Goal: Task Accomplishment & Management: Complete application form

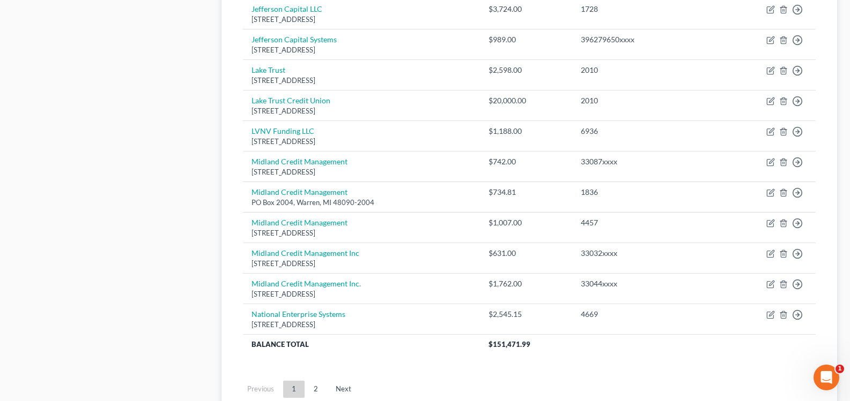
scroll to position [836, 0]
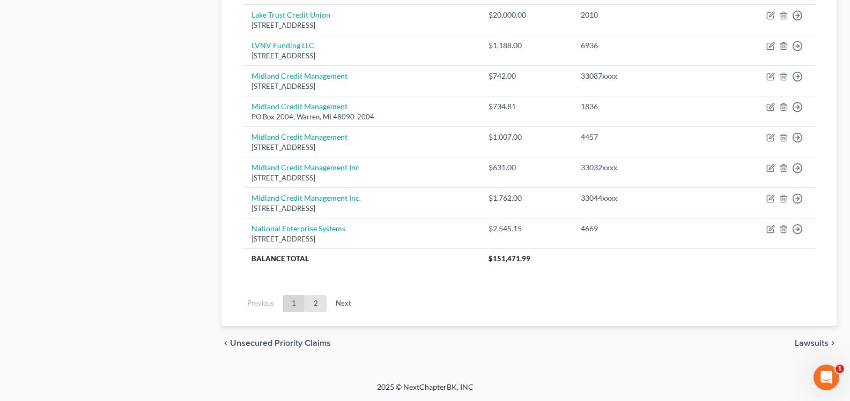
click at [316, 308] on link "2" at bounding box center [315, 303] width 21 height 17
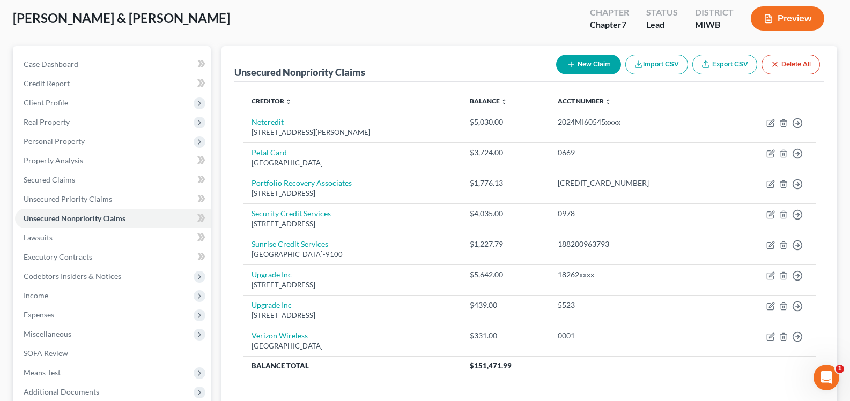
scroll to position [54, 0]
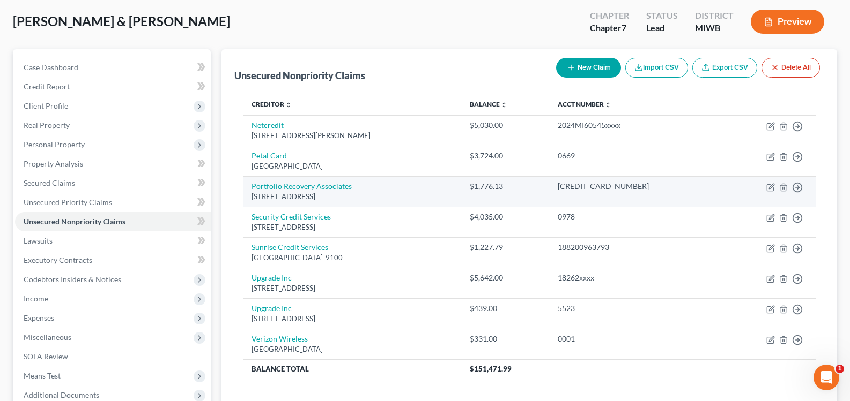
click at [286, 187] on link "Portfolio Recovery Associates" at bounding box center [301, 186] width 100 height 9
select select "48"
select select "14"
select select "1"
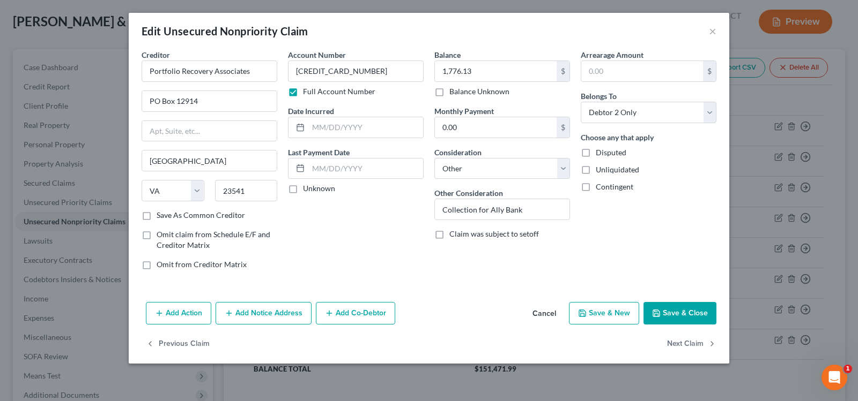
click at [338, 114] on div "Date Incurred" at bounding box center [356, 122] width 136 height 33
click at [339, 122] on input "text" at bounding box center [365, 127] width 115 height 20
type input "[DATE]"
click at [658, 313] on icon "button" at bounding box center [656, 313] width 9 height 9
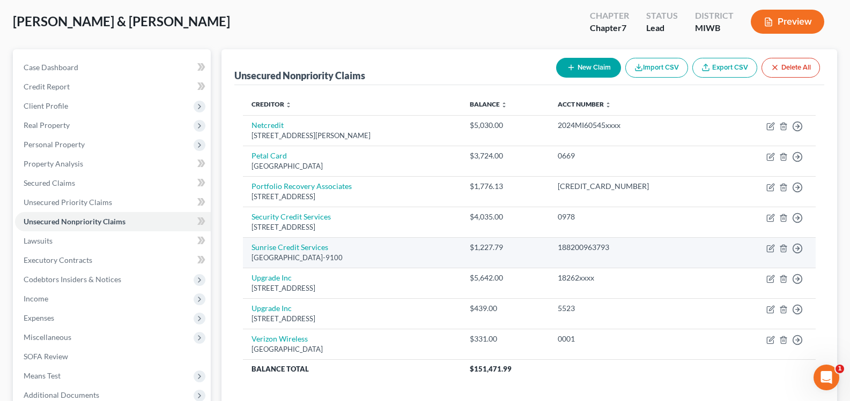
scroll to position [168, 0]
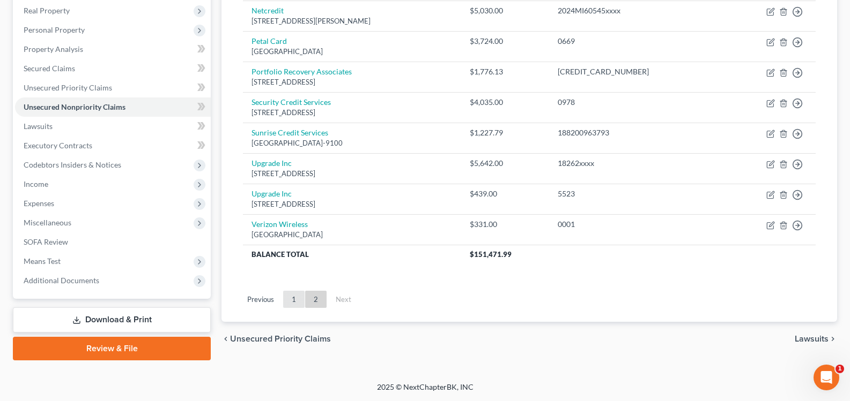
click at [297, 303] on link "1" at bounding box center [293, 299] width 21 height 17
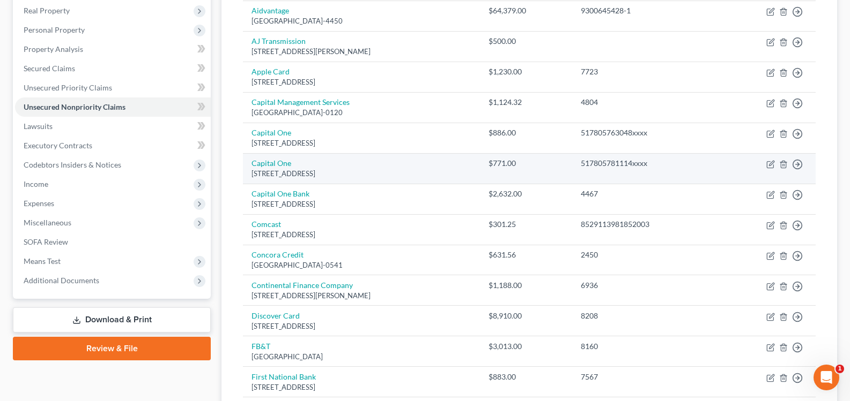
scroll to position [0, 0]
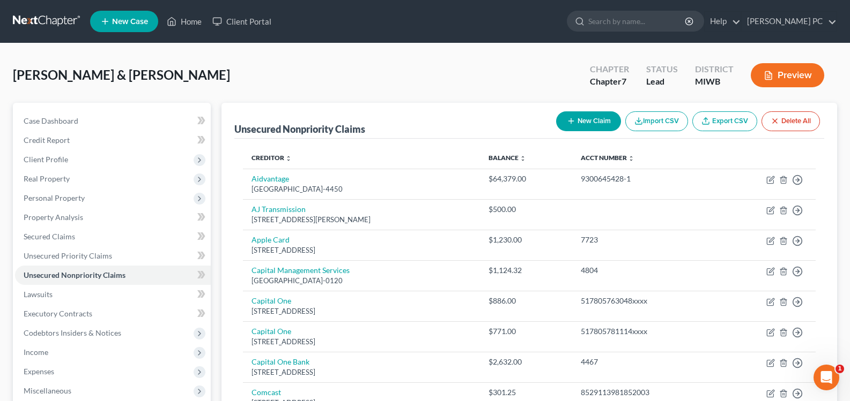
click at [585, 125] on button "New Claim" at bounding box center [588, 121] width 65 height 20
select select "2"
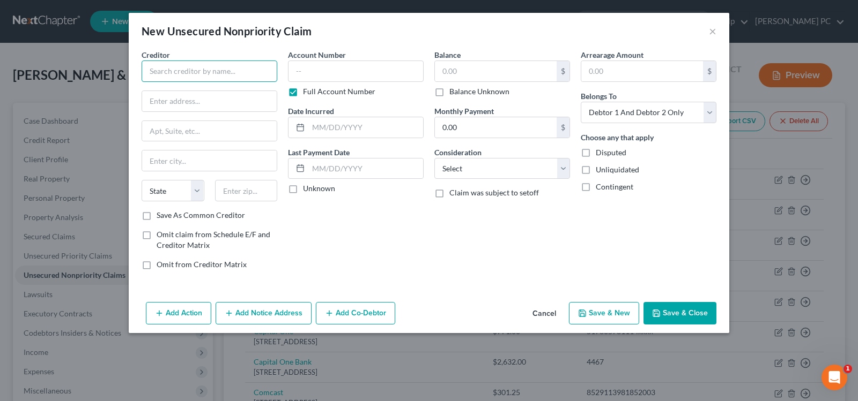
click at [188, 71] on input "text" at bounding box center [210, 71] width 136 height 21
type input "Capital One"
click at [352, 73] on input "text" at bounding box center [356, 71] width 136 height 21
type input "517805xxxx"
click at [353, 120] on input "text" at bounding box center [365, 127] width 115 height 20
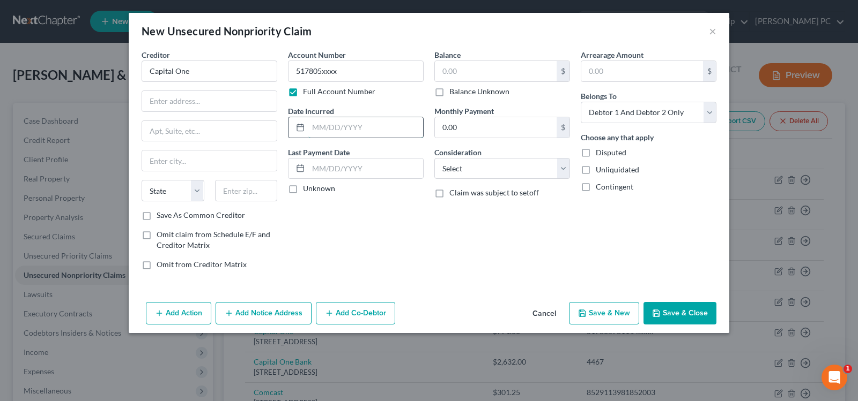
click at [353, 120] on input "text" at bounding box center [365, 127] width 115 height 20
type input "[DATE]"
click at [468, 78] on input "text" at bounding box center [496, 71] width 122 height 20
type input "709"
click at [492, 173] on select "Select Cable / Satellite Services Collection Agency Credit Card Debt Debt Couns…" at bounding box center [502, 168] width 136 height 21
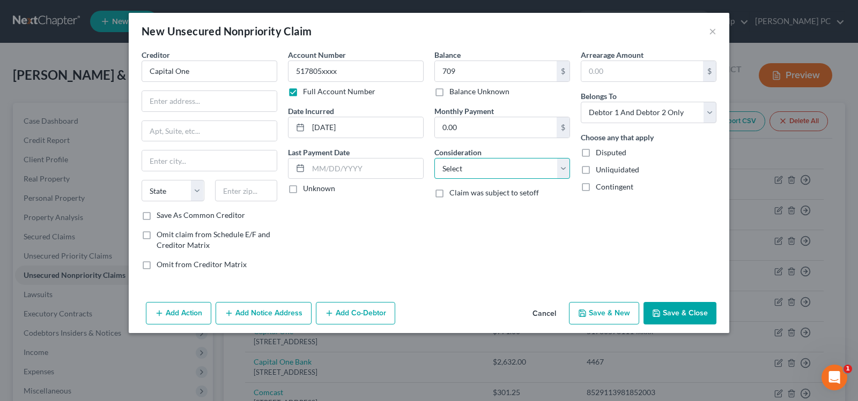
select select "2"
click at [434, 158] on select "Select Cable / Satellite Services Collection Agency Credit Card Debt Debt Couns…" at bounding box center [502, 168] width 136 height 21
click at [598, 117] on select "Select Debtor 1 Only Debtor 2 Only Debtor 1 And Debtor 2 Only At Least One Of T…" at bounding box center [649, 112] width 136 height 21
select select "1"
click at [581, 102] on select "Select Debtor 1 Only Debtor 2 Only Debtor 1 And Debtor 2 Only At Least One Of T…" at bounding box center [649, 112] width 136 height 21
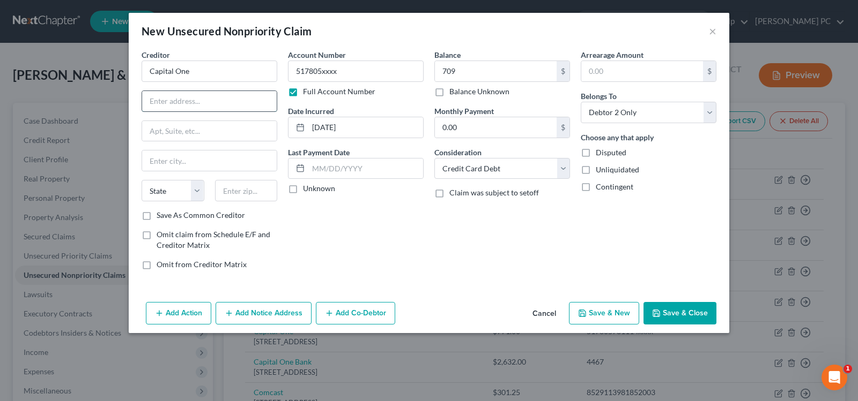
click at [199, 106] on input "text" at bounding box center [209, 101] width 135 height 20
type input "PO Box 31293"
type input "[GEOGRAPHIC_DATA]"
select select "46"
type input "84131"
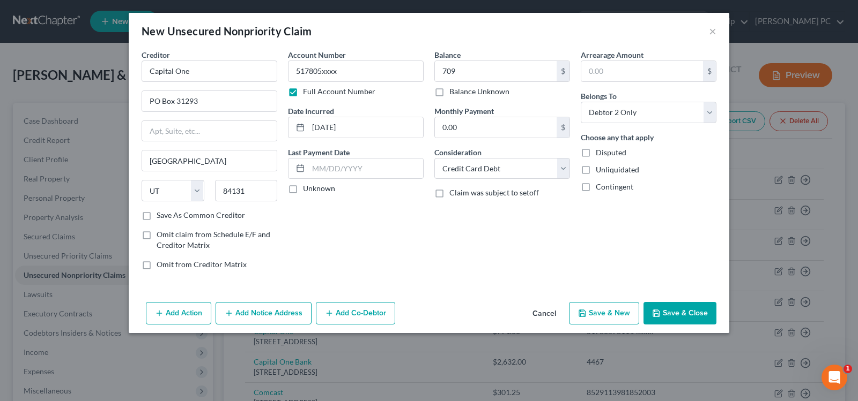
click at [613, 316] on button "Save & New" at bounding box center [604, 313] width 70 height 23
select select "2"
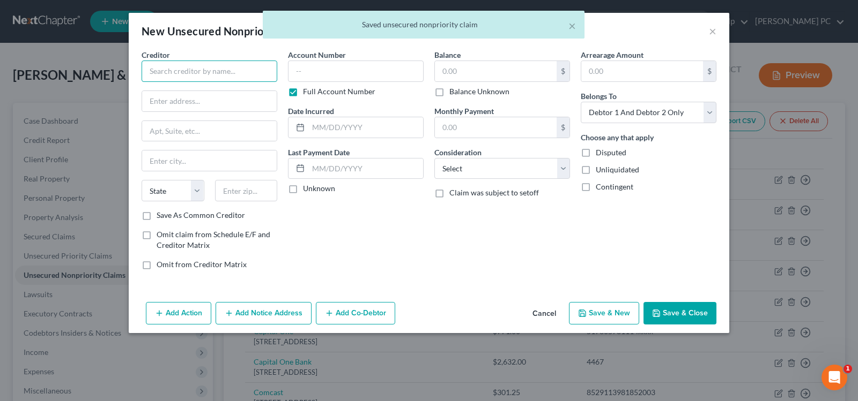
click at [222, 70] on input "text" at bounding box center [210, 71] width 136 height 21
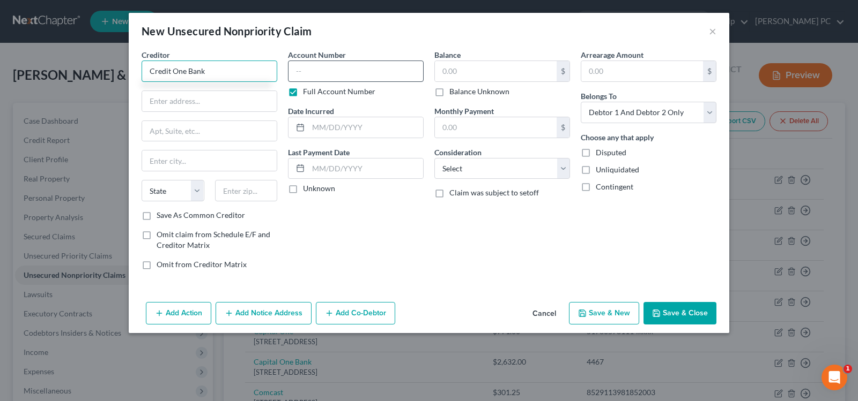
type input "Credit One Bank"
click at [321, 73] on input "text" at bounding box center [356, 71] width 136 height 21
type input "379364xxxx"
click at [332, 123] on input "text" at bounding box center [365, 127] width 115 height 20
type input "[DATE]"
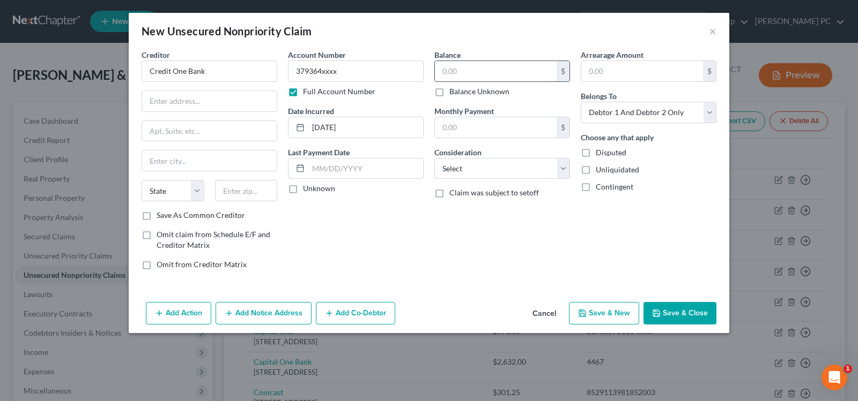
click at [481, 76] on input "text" at bounding box center [496, 71] width 122 height 20
type input "1,114"
click at [474, 172] on select "Select Cable / Satellite Services Collection Agency Credit Card Debt Debt Couns…" at bounding box center [502, 168] width 136 height 21
select select "2"
click at [434, 158] on select "Select Cable / Satellite Services Collection Agency Credit Card Debt Debt Couns…" at bounding box center [502, 168] width 136 height 21
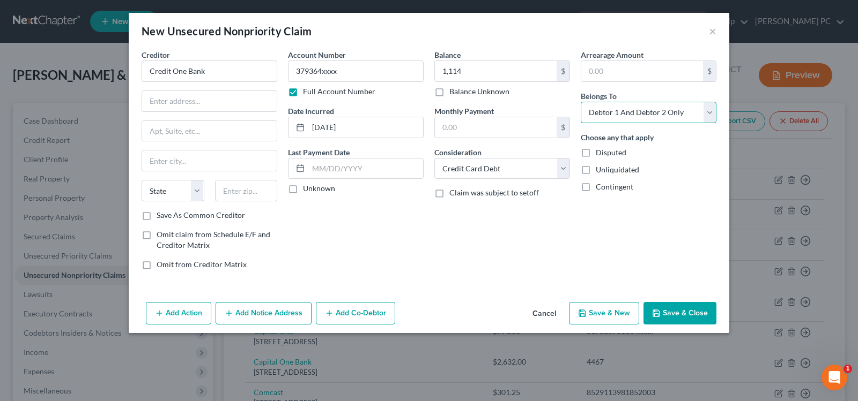
drag, startPoint x: 616, startPoint y: 109, endPoint x: 615, endPoint y: 120, distance: 11.4
click at [616, 109] on select "Select Debtor 1 Only Debtor 2 Only Debtor 1 And Debtor 2 Only At Least One Of T…" at bounding box center [649, 112] width 136 height 21
select select "1"
click at [581, 102] on select "Select Debtor 1 Only Debtor 2 Only Debtor 1 And Debtor 2 Only At Least One Of T…" at bounding box center [649, 112] width 136 height 21
click at [169, 101] on input "text" at bounding box center [209, 101] width 135 height 20
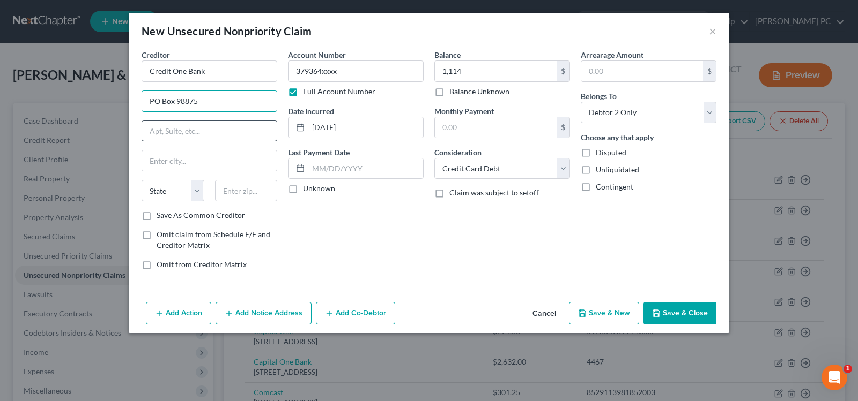
type input "PO Box 98875"
drag, startPoint x: 176, startPoint y: 131, endPoint x: 173, endPoint y: 162, distance: 31.3
click at [176, 131] on input "text" at bounding box center [209, 131] width 135 height 20
click at [172, 163] on input "text" at bounding box center [209, 161] width 135 height 20
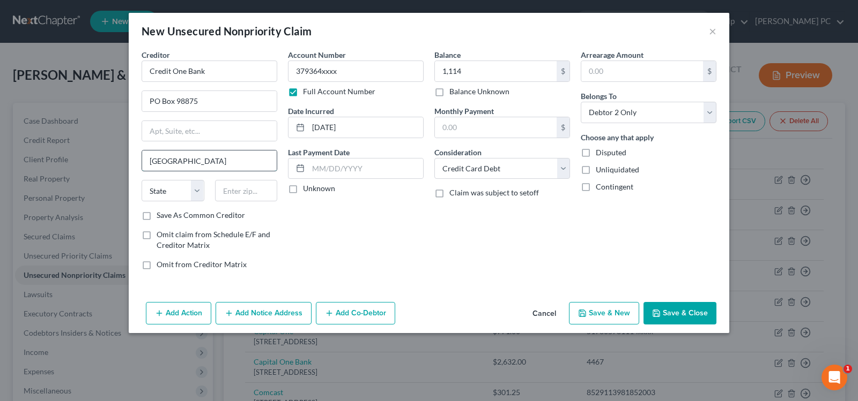
type input "[GEOGRAPHIC_DATA]"
select select "31"
type input "89193"
click at [480, 175] on select "Select Cable / Satellite Services Collection Agency Credit Card Debt Debt Couns…" at bounding box center [502, 168] width 136 height 21
click at [553, 234] on div "Balance 1,114.00 $ Balance Unknown Balance Undetermined 1,114 $ Balance Unknown…" at bounding box center [502, 163] width 146 height 229
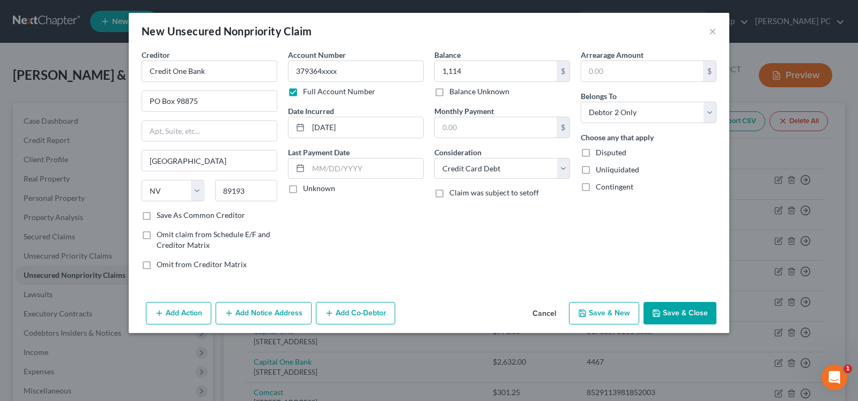
click at [660, 308] on button "Save & Close" at bounding box center [679, 313] width 73 height 23
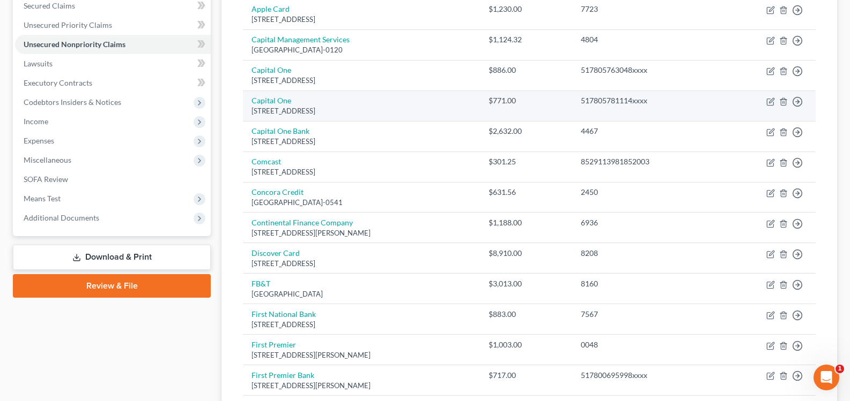
scroll to position [93, 0]
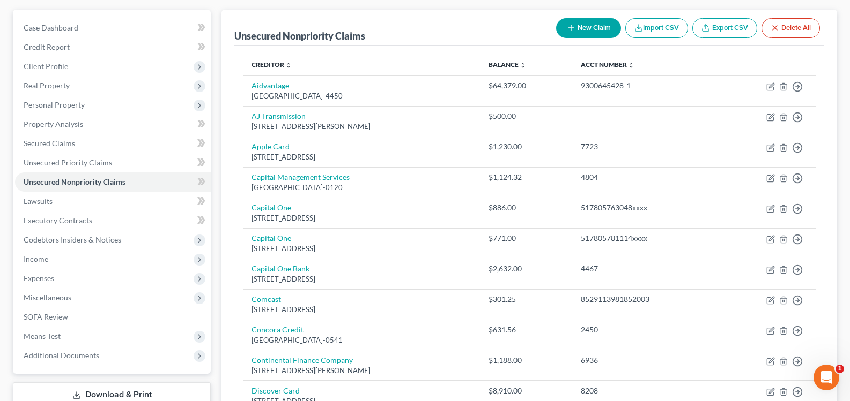
click at [567, 31] on icon "button" at bounding box center [571, 28] width 9 height 9
select select "2"
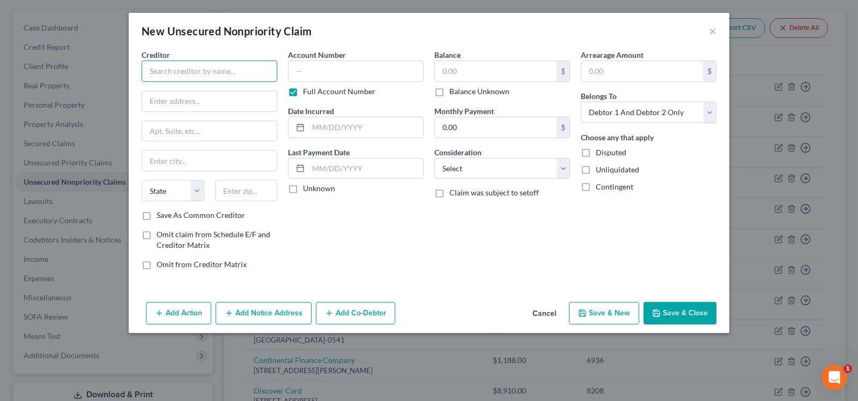
click at [212, 81] on input "text" at bounding box center [210, 71] width 136 height 21
type input "Discover"
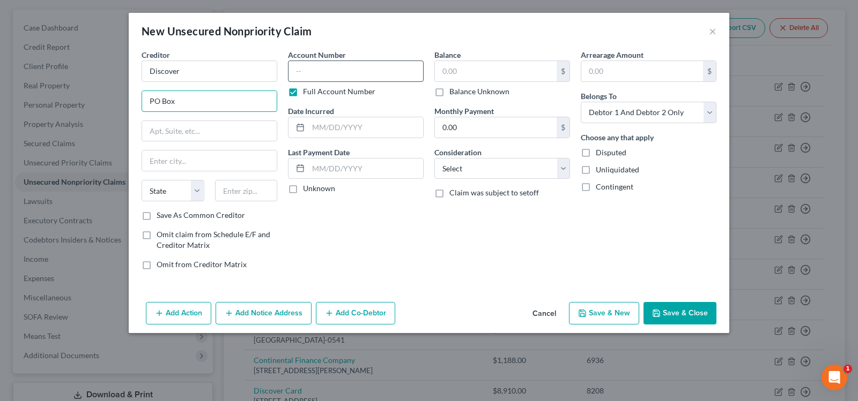
type input "PO Box"
click at [311, 66] on input "text" at bounding box center [356, 71] width 136 height 21
type input "601100xxx"
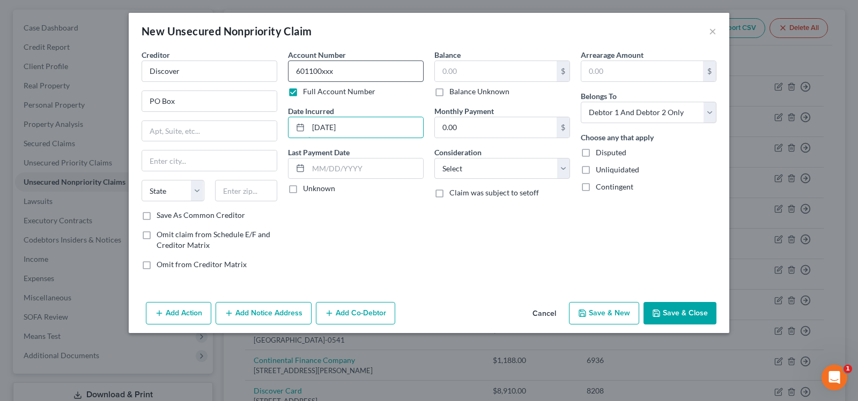
type input "[DATE]"
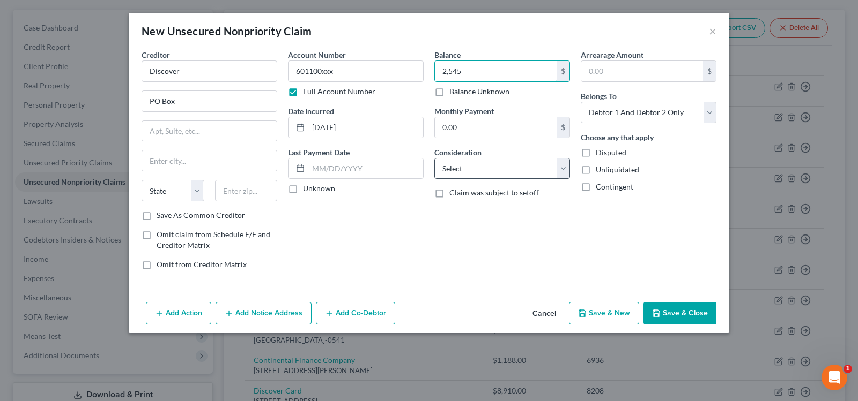
type input "2,545"
click at [479, 168] on select "Select Cable / Satellite Services Collection Agency Credit Card Debt Debt Couns…" at bounding box center [502, 168] width 136 height 21
select select "2"
click at [434, 158] on select "Select Cable / Satellite Services Collection Agency Credit Card Debt Debt Couns…" at bounding box center [502, 168] width 136 height 21
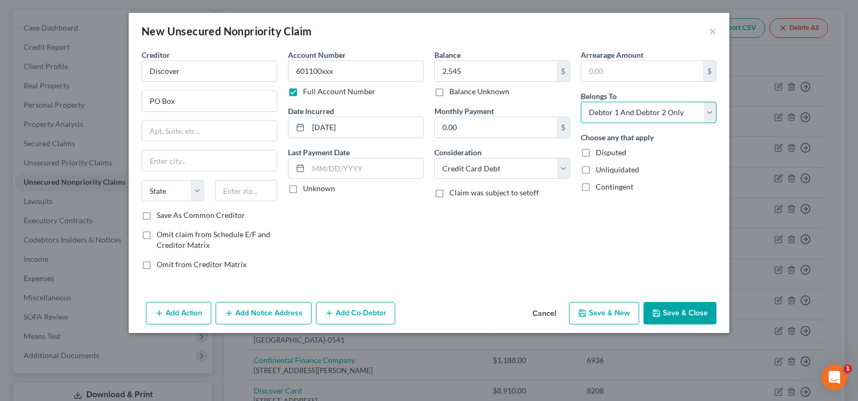
click at [611, 110] on select "Select Debtor 1 Only Debtor 2 Only Debtor 1 And Debtor 2 Only At Least One Of T…" at bounding box center [649, 112] width 136 height 21
select select "1"
click at [581, 102] on select "Select Debtor 1 Only Debtor 2 Only Debtor 1 And Debtor 2 Only At Least One Of T…" at bounding box center [649, 112] width 136 height 21
click at [206, 105] on input "PO Box" at bounding box center [209, 101] width 135 height 20
type input "PO Box 30939"
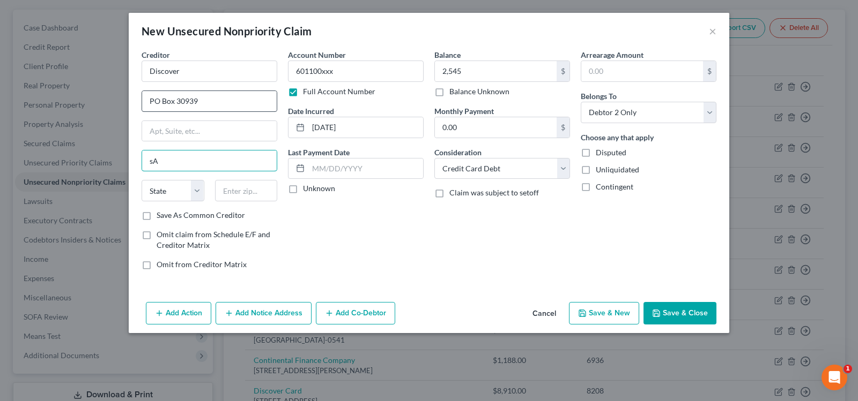
type input "[GEOGRAPHIC_DATA]"
select select "46"
type input "84130"
click at [630, 315] on button "Save & New" at bounding box center [604, 313] width 70 height 23
select select "2"
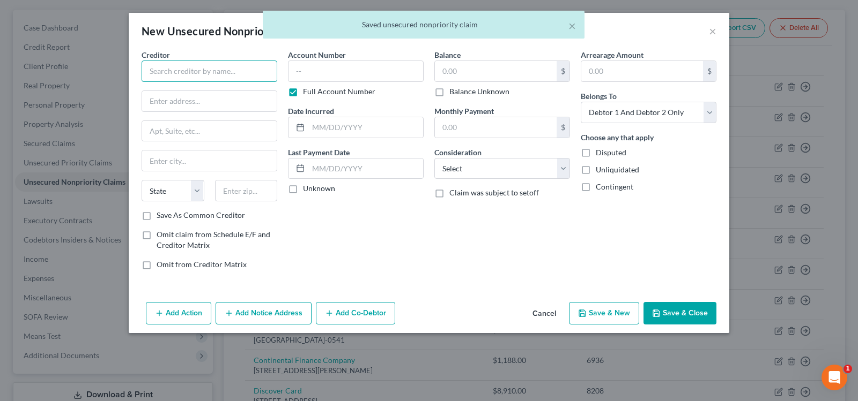
click at [210, 75] on input "text" at bounding box center [210, 71] width 136 height 21
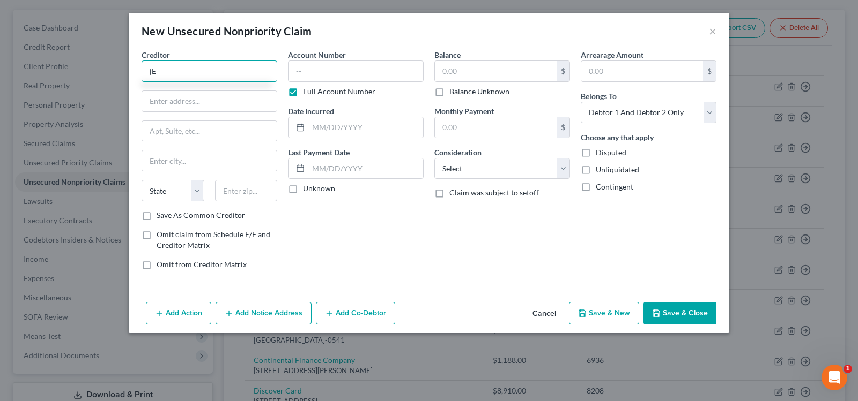
type input "j"
click at [225, 72] on input "Jefferson Capital Systesm" at bounding box center [210, 71] width 136 height 21
type input "Jefferson Capital Systems"
click at [214, 101] on input "text" at bounding box center [209, 101] width 135 height 20
click at [381, 69] on input "text" at bounding box center [356, 71] width 136 height 21
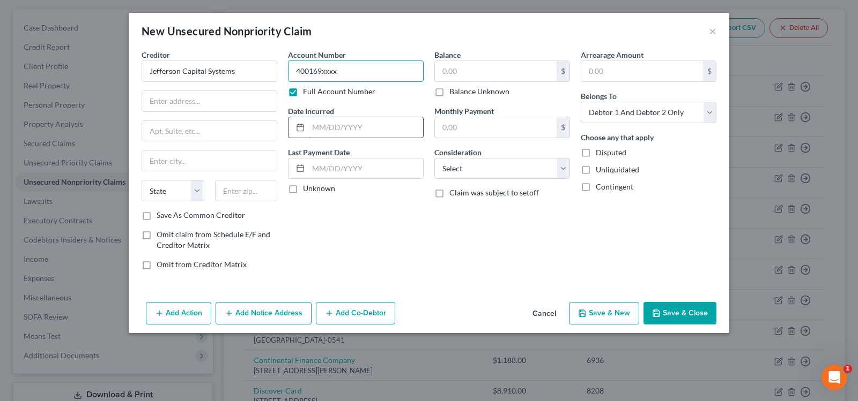
type input "400169xxxx"
click at [375, 118] on input "text" at bounding box center [365, 127] width 115 height 20
type input "[DATE]"
click at [462, 62] on input "text" at bounding box center [496, 71] width 122 height 20
type input "797"
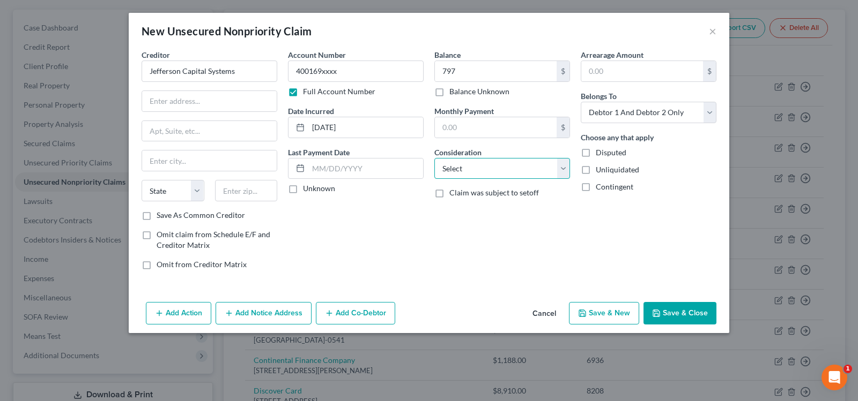
click at [480, 174] on select "Select Cable / Satellite Services Collection Agency Credit Card Debt Debt Couns…" at bounding box center [502, 168] width 136 height 21
select select "1"
click at [434, 158] on select "Select Cable / Satellite Services Collection Agency Credit Card Debt Debt Couns…" at bounding box center [502, 168] width 136 height 21
drag, startPoint x: 590, startPoint y: 110, endPoint x: 596, endPoint y: 121, distance: 12.5
click at [590, 110] on select "Select Debtor 1 Only Debtor 2 Only Debtor 1 And Debtor 2 Only At Least One Of T…" at bounding box center [649, 112] width 136 height 21
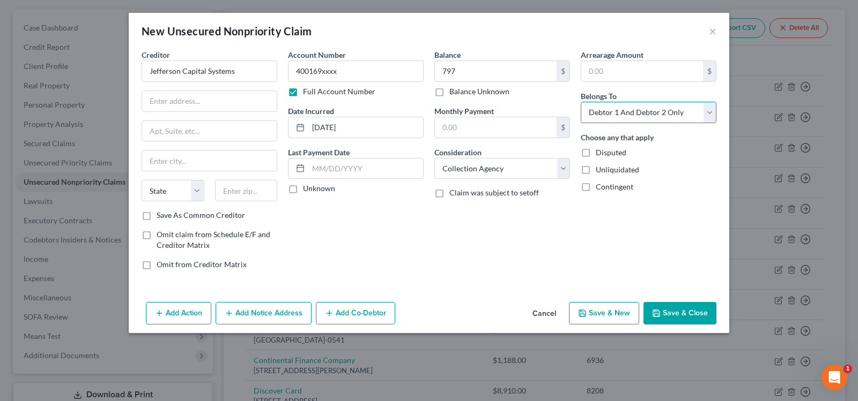
select select "1"
click at [581, 102] on select "Select Debtor 1 Only Debtor 2 Only Debtor 1 And Debtor 2 Only At Least One Of T…" at bounding box center [649, 112] width 136 height 21
click at [191, 100] on input "text" at bounding box center [209, 101] width 135 height 20
type input "[STREET_ADDRESS] E"
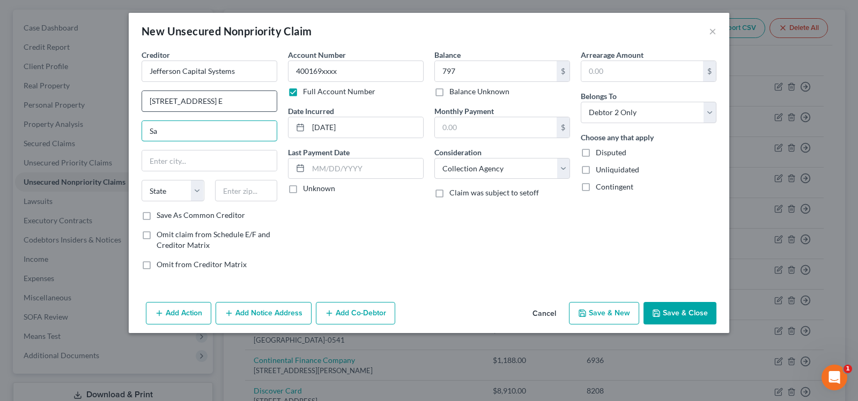
type input "S"
type input "Sartell"
select select "24"
type input "56377"
click at [584, 307] on button "Save & New" at bounding box center [604, 313] width 70 height 23
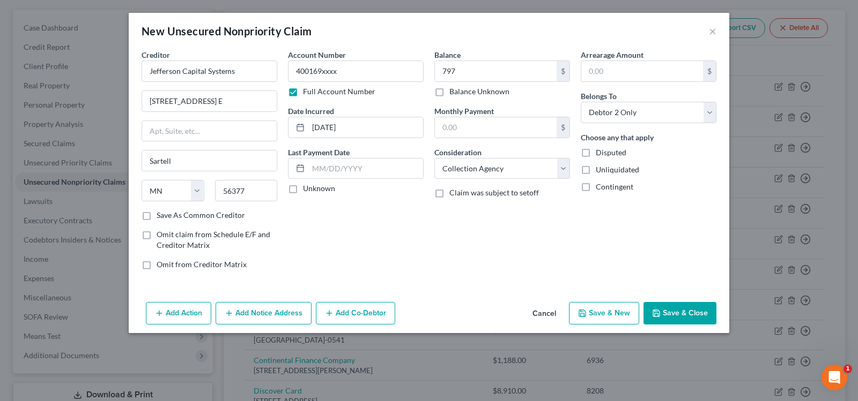
select select "2"
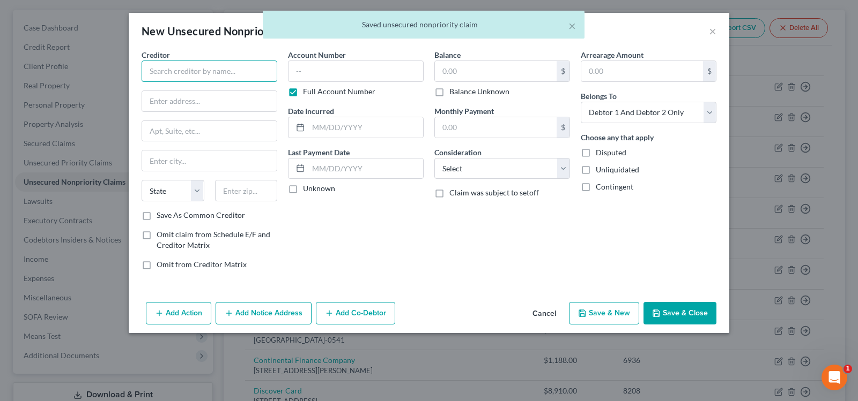
click at [204, 80] on input "text" at bounding box center [210, 71] width 136 height 21
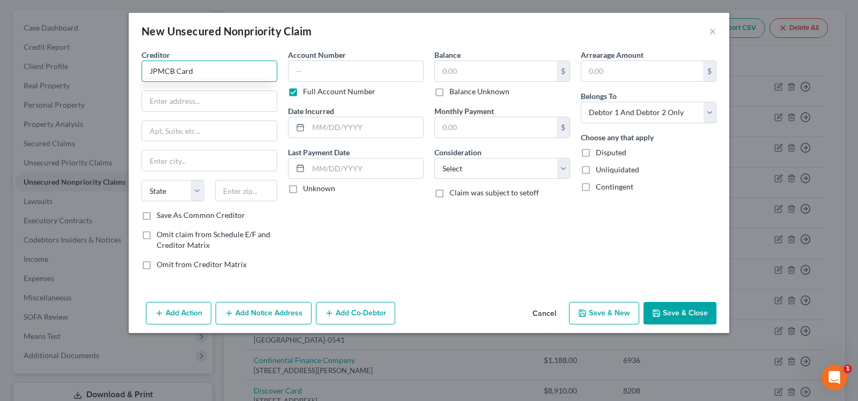
type input "JPMCB Card"
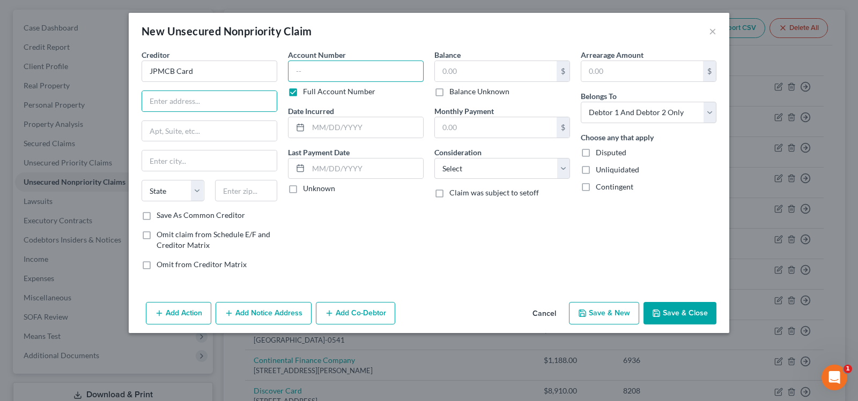
click at [312, 75] on input "text" at bounding box center [356, 71] width 136 height 21
type input "414740xxxx"
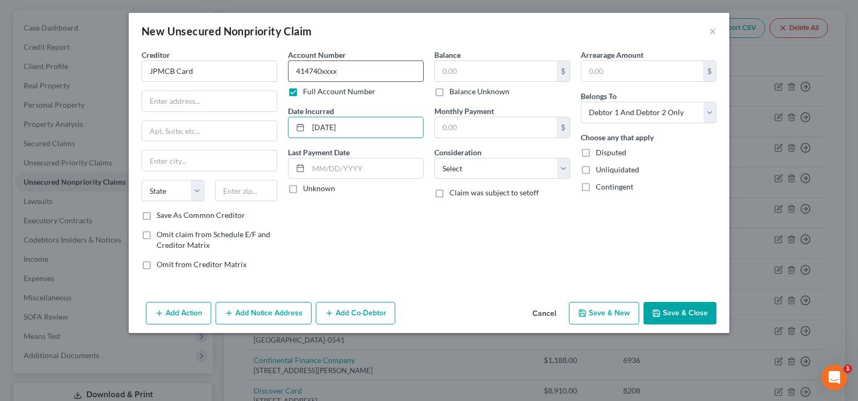
type input "[DATE]"
click at [457, 73] on input "text" at bounding box center [496, 71] width 122 height 20
type input "2,589"
click at [487, 126] on input "text" at bounding box center [496, 127] width 122 height 20
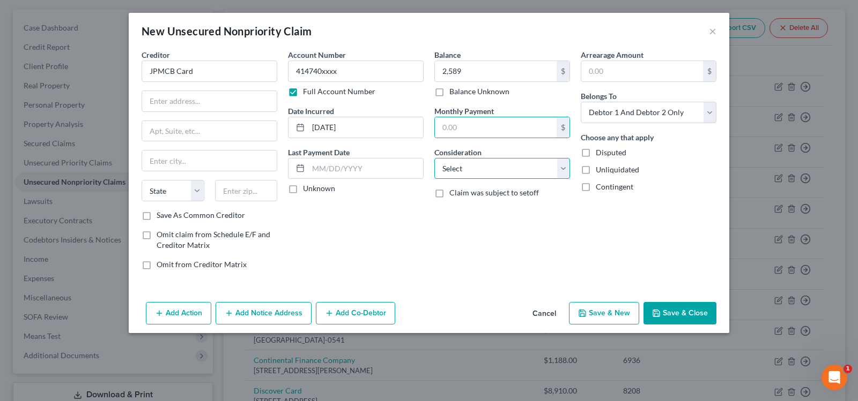
click at [459, 169] on select "Select Cable / Satellite Services Collection Agency Credit Card Debt Debt Couns…" at bounding box center [502, 168] width 136 height 21
select select "2"
click at [434, 158] on select "Select Cable / Satellite Services Collection Agency Credit Card Debt Debt Couns…" at bounding box center [502, 168] width 136 height 21
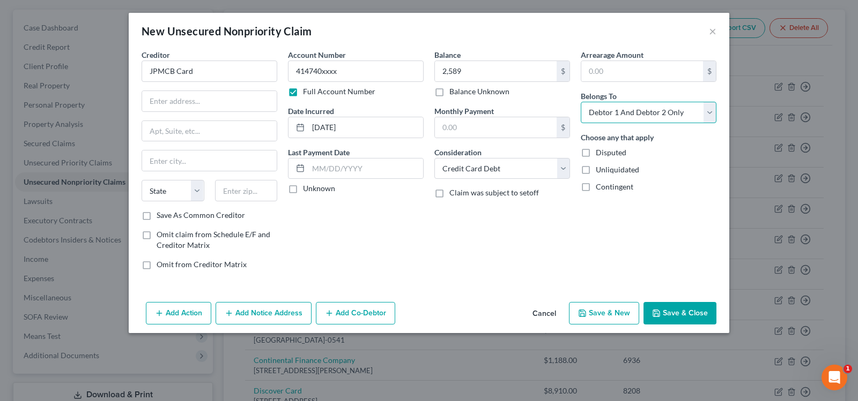
click at [609, 112] on select "Select Debtor 1 Only Debtor 2 Only Debtor 1 And Debtor 2 Only At Least One Of T…" at bounding box center [649, 112] width 136 height 21
select select "1"
click at [581, 102] on select "Select Debtor 1 Only Debtor 2 Only Debtor 1 And Debtor 2 Only At Least One Of T…" at bounding box center [649, 112] width 136 height 21
click at [178, 97] on input "text" at bounding box center [209, 101] width 135 height 20
type input "PO Box 15369"
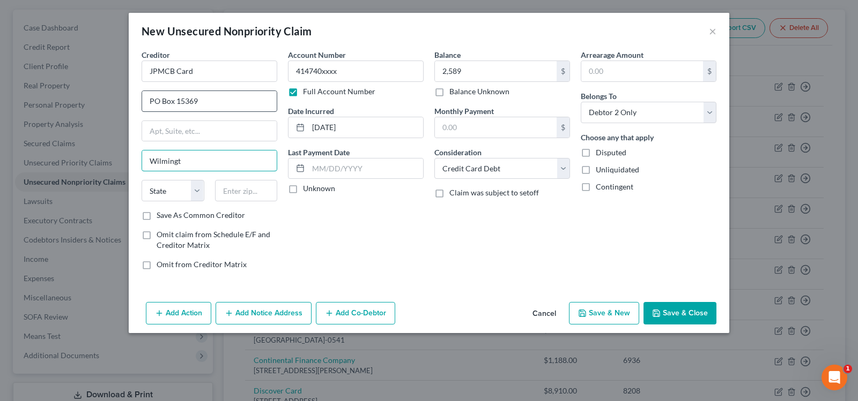
type input "Wilmington"
click at [200, 189] on select "State [US_STATE] AK AR AZ CA CO CT DE DC [GEOGRAPHIC_DATA] [GEOGRAPHIC_DATA] GU…" at bounding box center [173, 190] width 63 height 21
select select "7"
click at [142, 180] on select "State [US_STATE] AK AR AZ CA CO CT DE DC [GEOGRAPHIC_DATA] [GEOGRAPHIC_DATA] GU…" at bounding box center [173, 190] width 63 height 21
drag, startPoint x: 252, startPoint y: 180, endPoint x: 252, endPoint y: 186, distance: 5.9
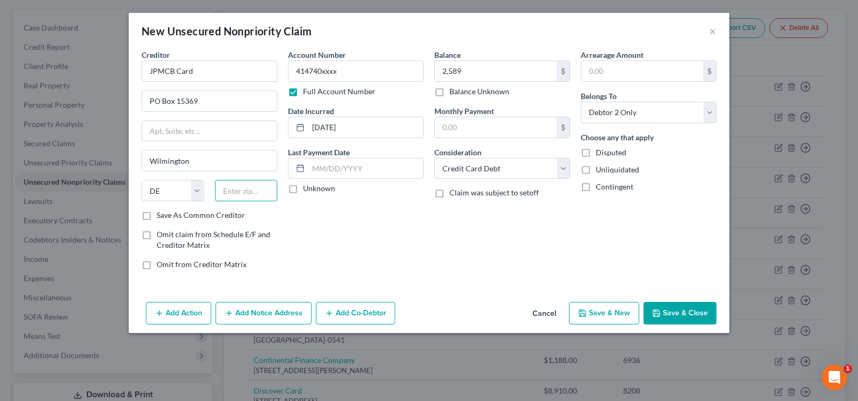
click at [252, 180] on input "text" at bounding box center [246, 190] width 63 height 21
type input "19850"
click at [654, 317] on icon "button" at bounding box center [656, 313] width 9 height 9
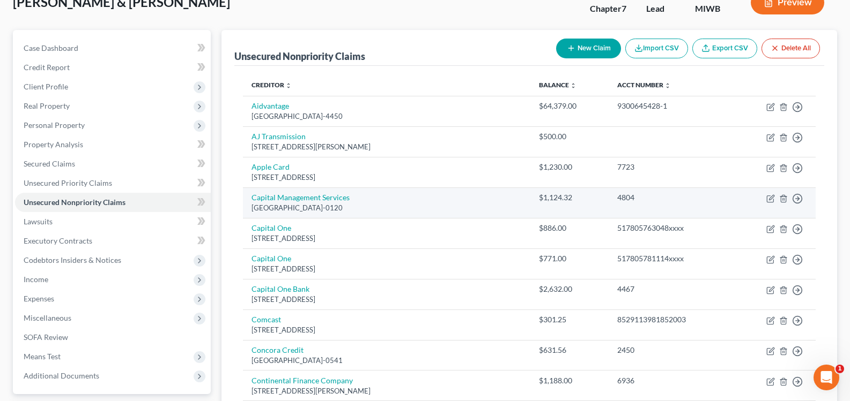
scroll to position [0, 0]
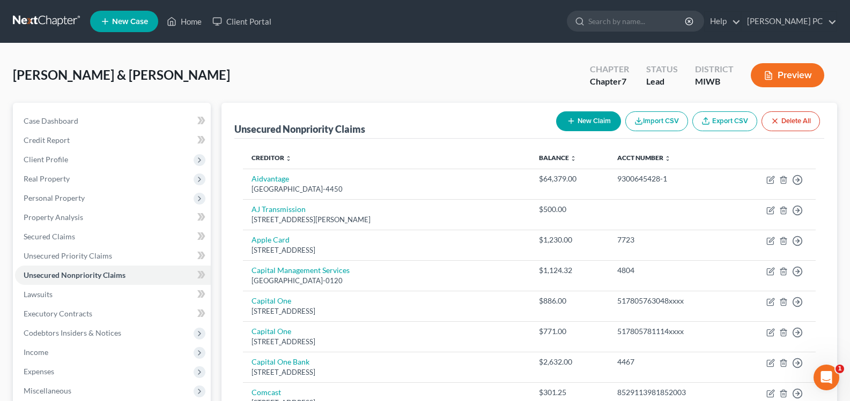
click at [582, 123] on button "New Claim" at bounding box center [588, 121] width 65 height 20
select select "2"
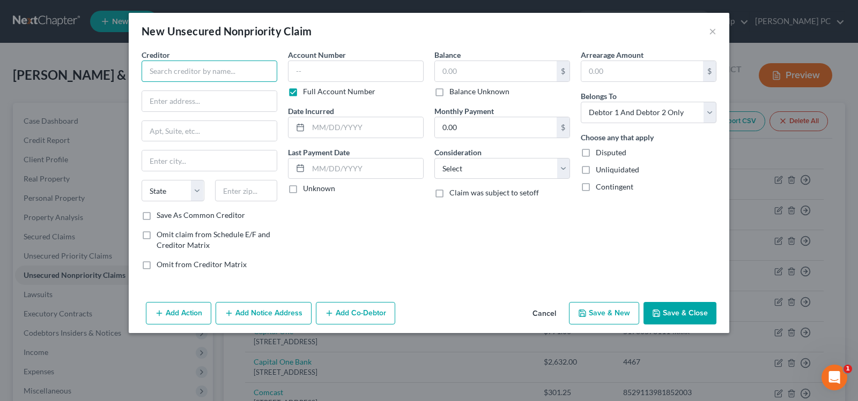
click at [213, 69] on input "text" at bounding box center [210, 71] width 136 height 21
type input "[PERSON_NAME] Bank Corp"
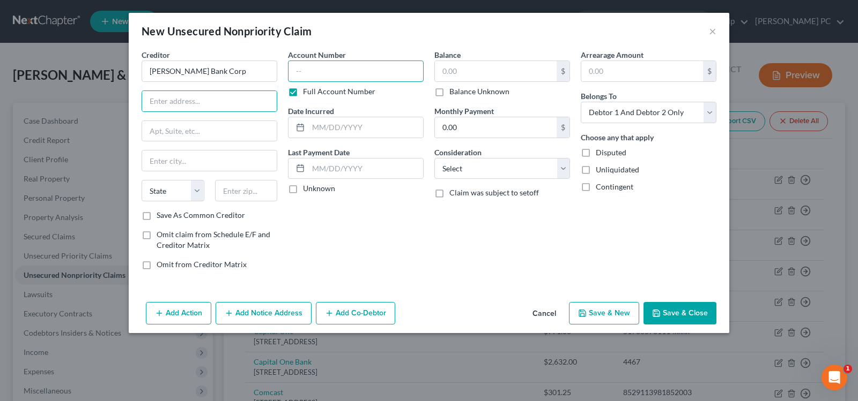
click at [385, 68] on input "text" at bounding box center [356, 71] width 136 height 21
type input "542539xxxx"
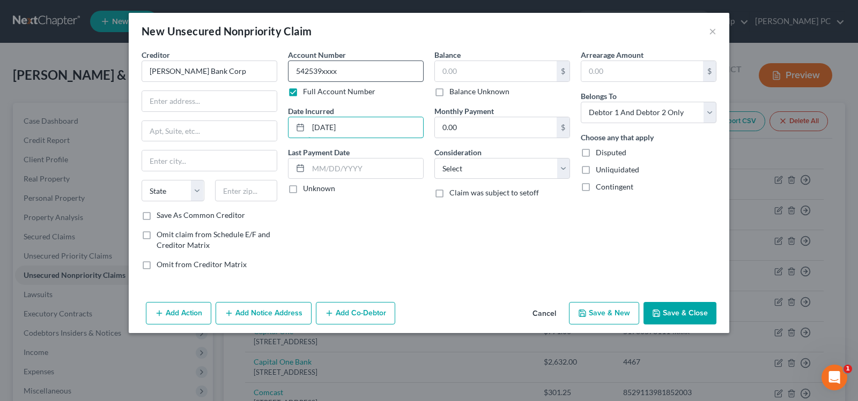
type input "[DATE]"
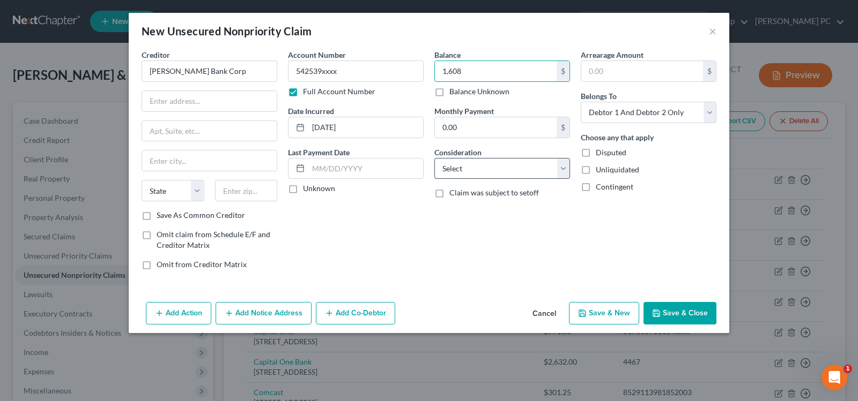
type input "1,608"
click at [516, 172] on select "Select Cable / Satellite Services Collection Agency Credit Card Debt Debt Couns…" at bounding box center [502, 168] width 136 height 21
select select "2"
click at [434, 158] on select "Select Cable / Satellite Services Collection Agency Credit Card Debt Debt Couns…" at bounding box center [502, 168] width 136 height 21
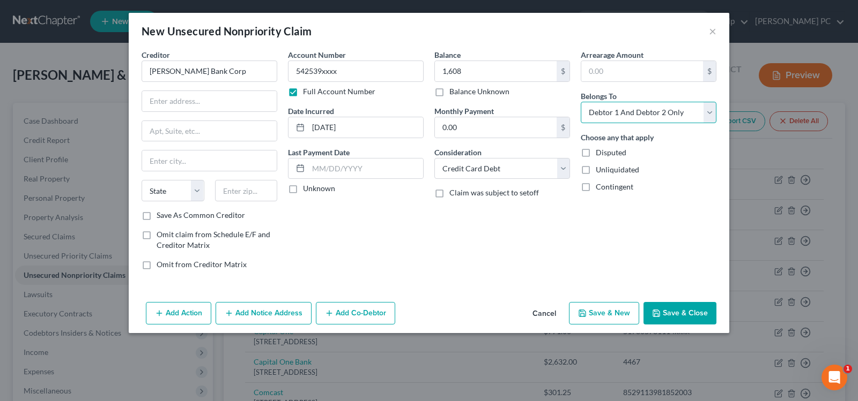
click at [616, 120] on select "Select Debtor 1 Only Debtor 2 Only Debtor 1 And Debtor 2 Only At Least One Of T…" at bounding box center [649, 112] width 136 height 21
select select "1"
click at [581, 102] on select "Select Debtor 1 Only Debtor 2 Only Debtor 1 And Debtor 2 Only At Least One Of T…" at bounding box center [649, 112] width 136 height 21
click at [200, 109] on input "text" at bounding box center [209, 101] width 135 height 20
type input "PO Box 9201"
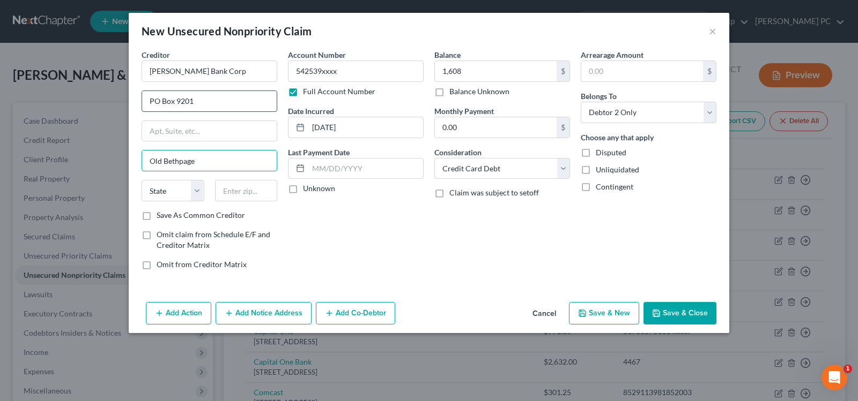
type input "Old Bethpage"
click at [176, 191] on select "State [US_STATE] AK AR AZ CA CO CT DE DC [GEOGRAPHIC_DATA] [GEOGRAPHIC_DATA] GU…" at bounding box center [173, 190] width 63 height 21
select select "35"
click at [142, 180] on select "State [US_STATE] AK AR AZ CA CO CT DE DC [GEOGRAPHIC_DATA] [GEOGRAPHIC_DATA] GU…" at bounding box center [173, 190] width 63 height 21
click at [233, 188] on input "text" at bounding box center [246, 190] width 63 height 21
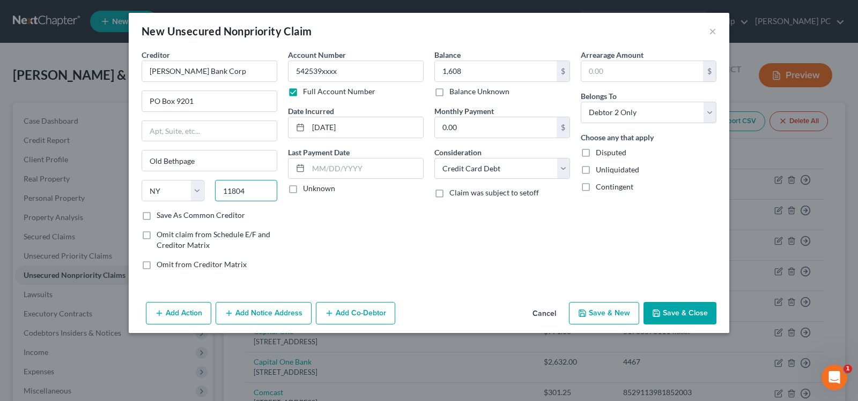
type input "11804"
click at [622, 311] on button "Save & New" at bounding box center [604, 313] width 70 height 23
select select "2"
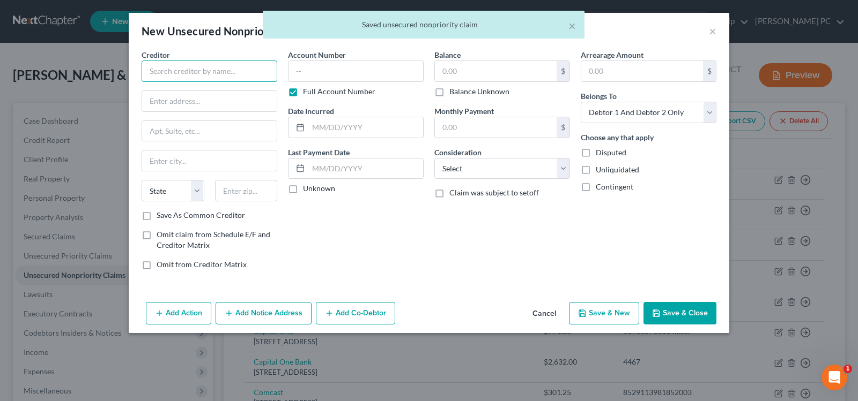
click at [187, 76] on input "text" at bounding box center [210, 71] width 136 height 21
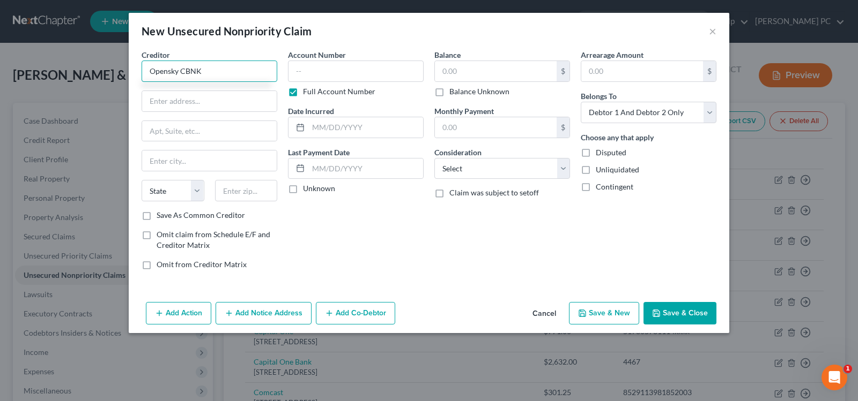
type input "Opensky CBNK"
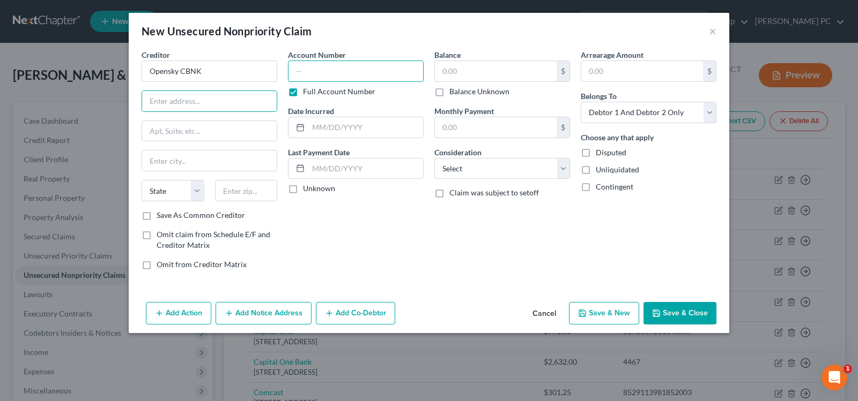
click at [324, 76] on input "text" at bounding box center [356, 71] width 136 height 21
type input "462192xxxx"
click at [345, 131] on input "text" at bounding box center [365, 127] width 115 height 20
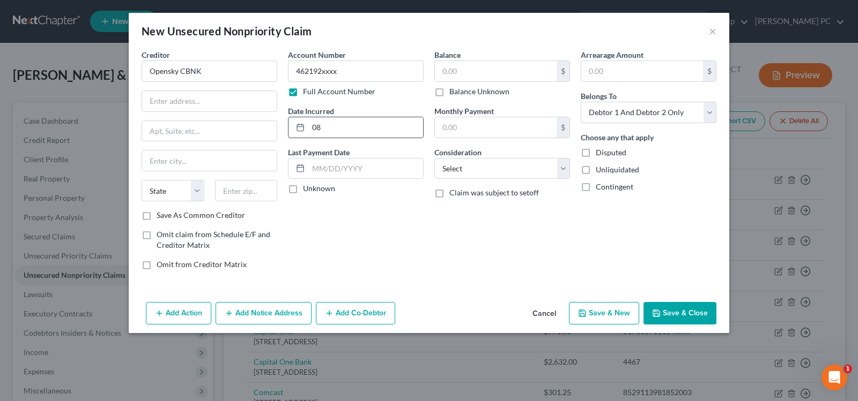
type input "0"
type input "[DATE]"
click at [459, 68] on input "text" at bounding box center [496, 71] width 122 height 20
type input "165"
click at [501, 165] on select "Select Cable / Satellite Services Collection Agency Credit Card Debt Debt Couns…" at bounding box center [502, 168] width 136 height 21
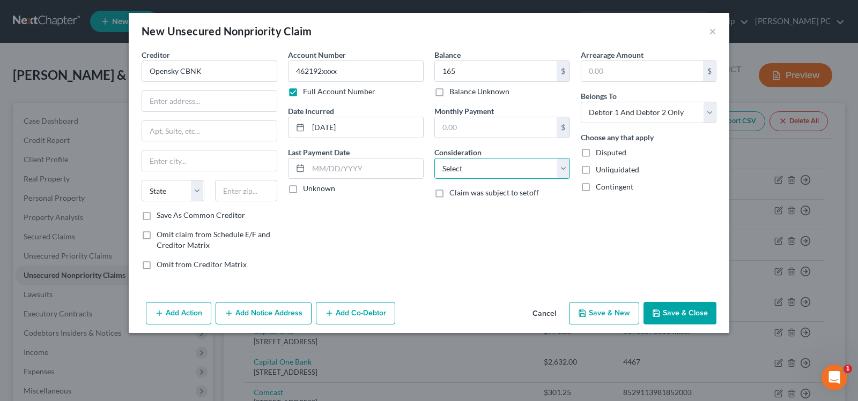
select select "2"
click at [434, 158] on select "Select Cable / Satellite Services Collection Agency Credit Card Debt Debt Couns…" at bounding box center [502, 168] width 136 height 21
drag, startPoint x: 611, startPoint y: 114, endPoint x: 613, endPoint y: 120, distance: 6.1
click at [611, 114] on select "Select Debtor 1 Only Debtor 2 Only Debtor 1 And Debtor 2 Only At Least One Of T…" at bounding box center [649, 112] width 136 height 21
select select "1"
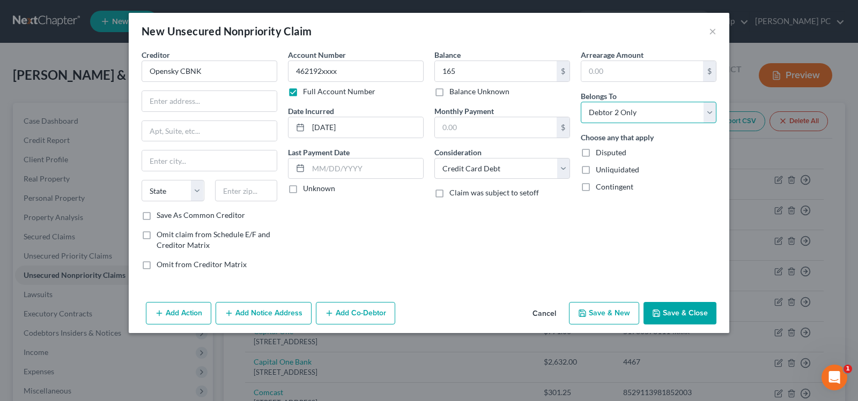
click at [581, 102] on select "Select Debtor 1 Only Debtor 2 Only Debtor 1 And Debtor 2 Only At Least One Of T…" at bounding box center [649, 112] width 136 height 21
click at [177, 96] on input "text" at bounding box center [209, 101] width 135 height 20
type input "PO Box 8130"
type input "Reston"
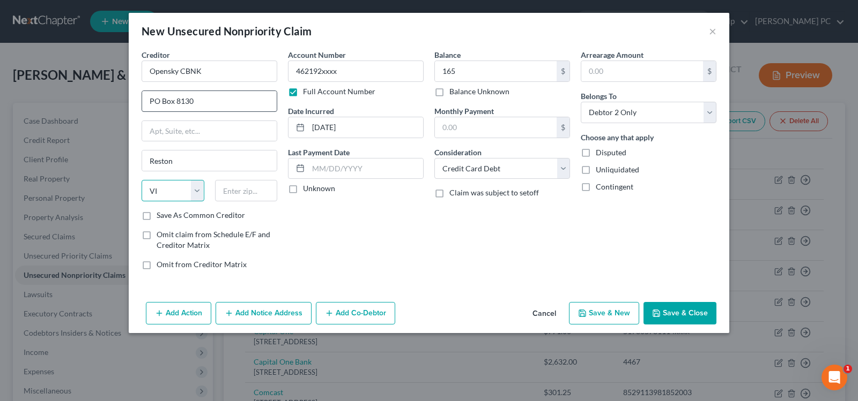
select select "48"
type input "20195"
click at [672, 318] on button "Save & Close" at bounding box center [679, 313] width 73 height 23
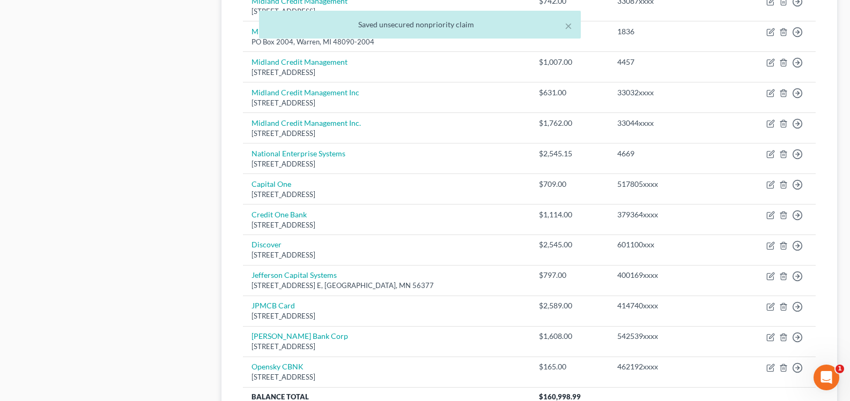
scroll to position [965, 0]
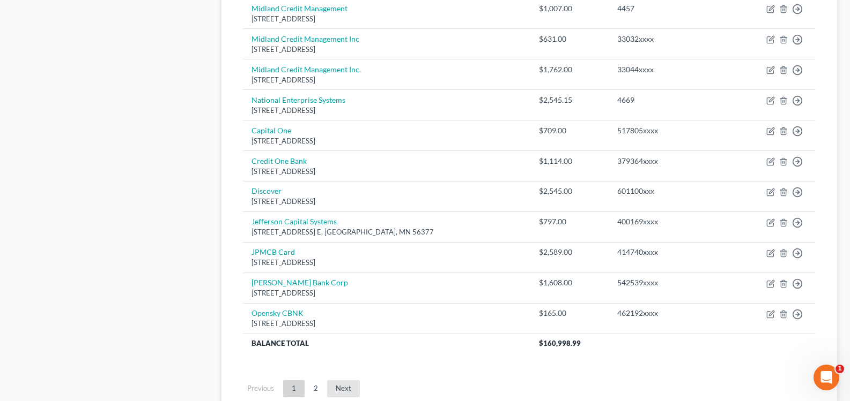
click at [345, 391] on link "Next" at bounding box center [343, 389] width 33 height 17
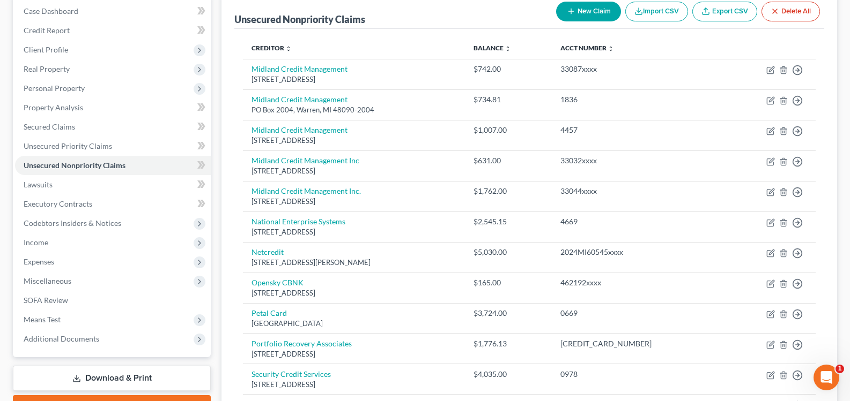
scroll to position [378, 0]
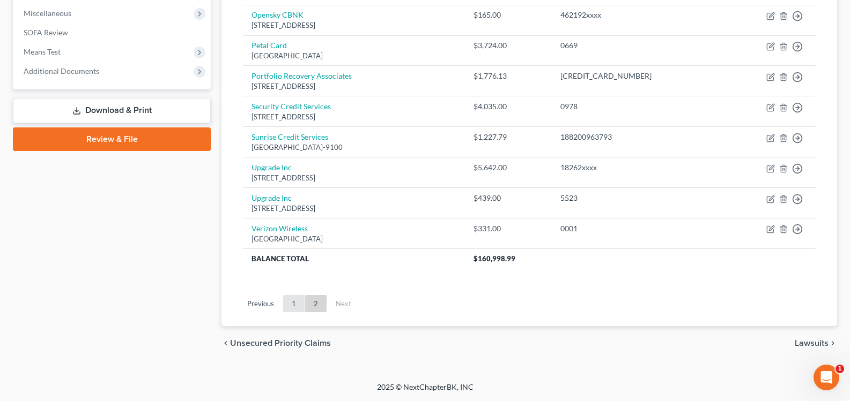
click at [295, 306] on link "1" at bounding box center [293, 303] width 21 height 17
